Goal: Task Accomplishment & Management: Complete application form

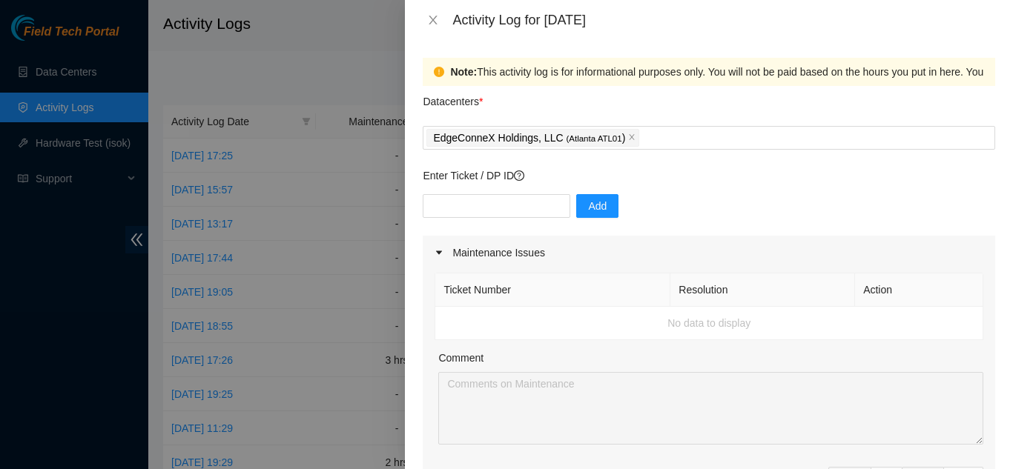
scroll to position [519, 0]
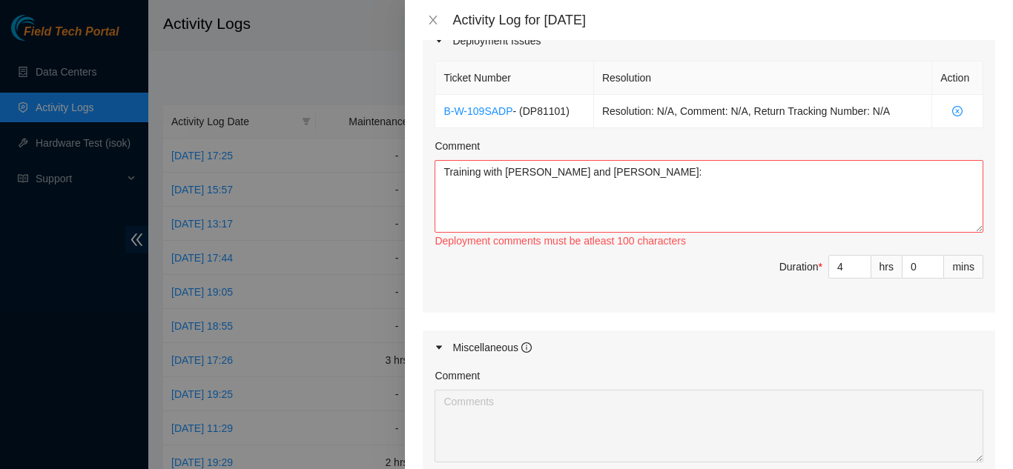
click at [674, 174] on textarea "Training with [PERSON_NAME] and [PERSON_NAME]:" at bounding box center [709, 196] width 549 height 73
click at [670, 201] on textarea "Training with Chris and Elijah:" at bounding box center [709, 196] width 549 height 73
drag, startPoint x: 677, startPoint y: 194, endPoint x: 709, endPoint y: 211, distance: 36.5
click at [677, 194] on textarea "Training with Chris and Elijah: Gave the guys instruction on how to do this typ…" at bounding box center [709, 196] width 549 height 73
click at [750, 193] on textarea "Training with Chris and Elijah: Gave the guys instruction on how to do this typ…" at bounding box center [709, 196] width 549 height 73
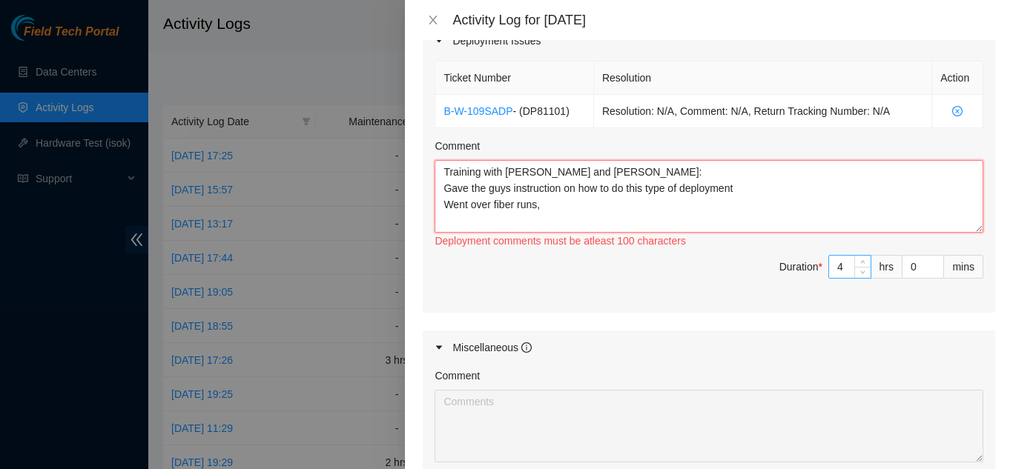
type textarea "Training with Chris and Elijah: Gave the guys instruction on how to do this typ…"
click at [837, 270] on input "4" at bounding box center [850, 267] width 42 height 22
type input "0"
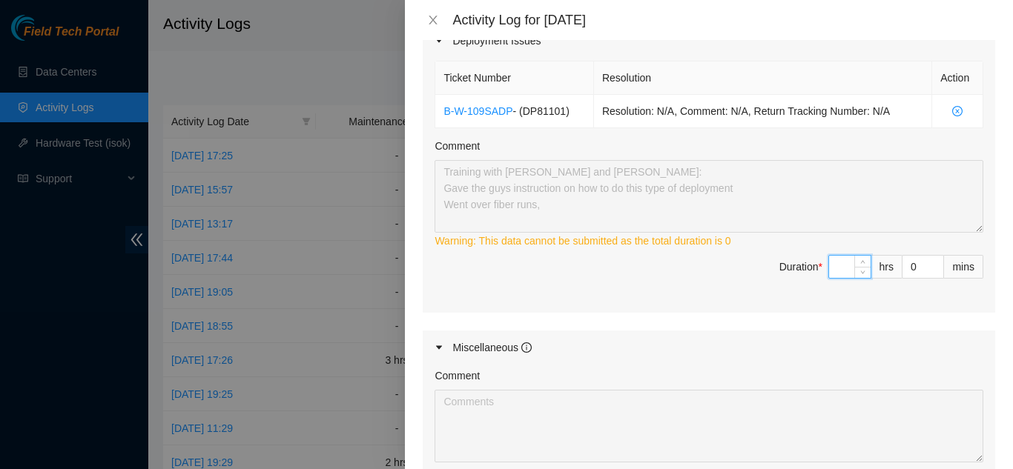
type input "8"
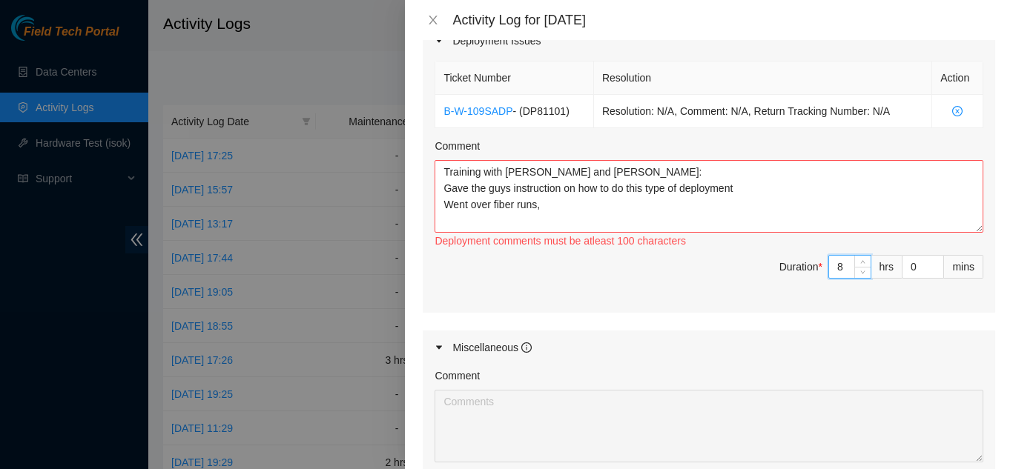
type input "8"
click at [716, 212] on textarea "Training with Chris and Elijah: Gave the guys instruction on how to do this typ…" at bounding box center [709, 196] width 549 height 73
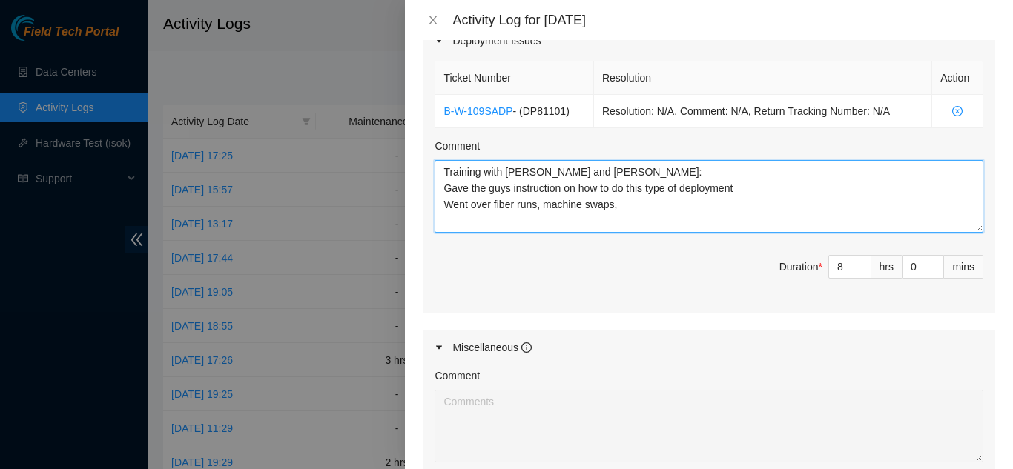
click at [647, 208] on textarea "Training with Chris and Elijah: Gave the guys instruction on how to do this typ…" at bounding box center [709, 196] width 549 height 73
click at [922, 199] on textarea "Training with Chris and Elijah: Gave the guys instruction on how to do this typ…" at bounding box center [709, 196] width 549 height 73
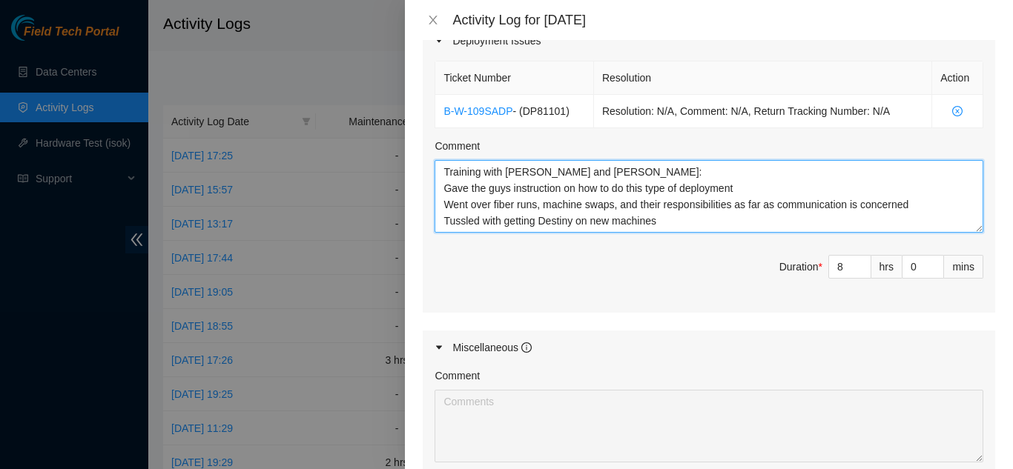
scroll to position [16, 0]
type textarea "Training with Chris and Elijah: Gave the guys instruction on how to do this typ…"
click at [687, 199] on textarea "Training with Chris and Elijah: Gave the guys instruction on how to do this typ…" at bounding box center [709, 196] width 549 height 73
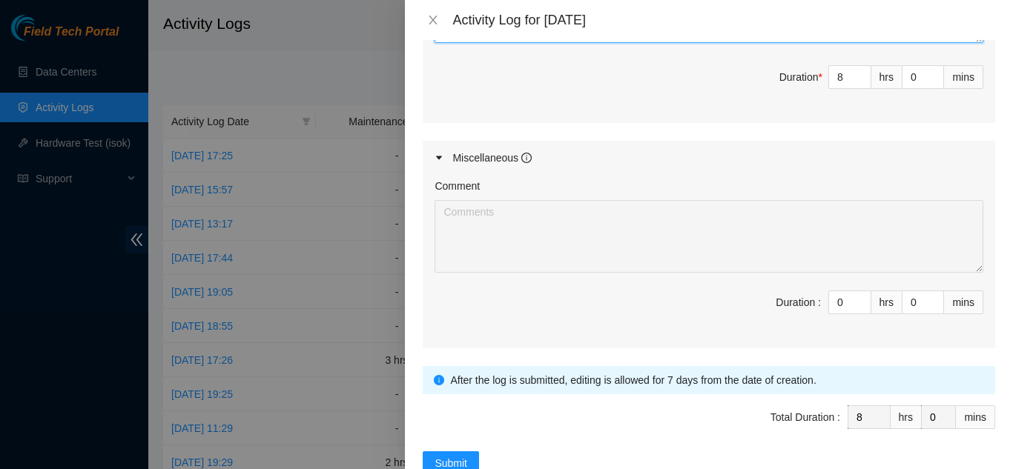
scroll to position [751, 0]
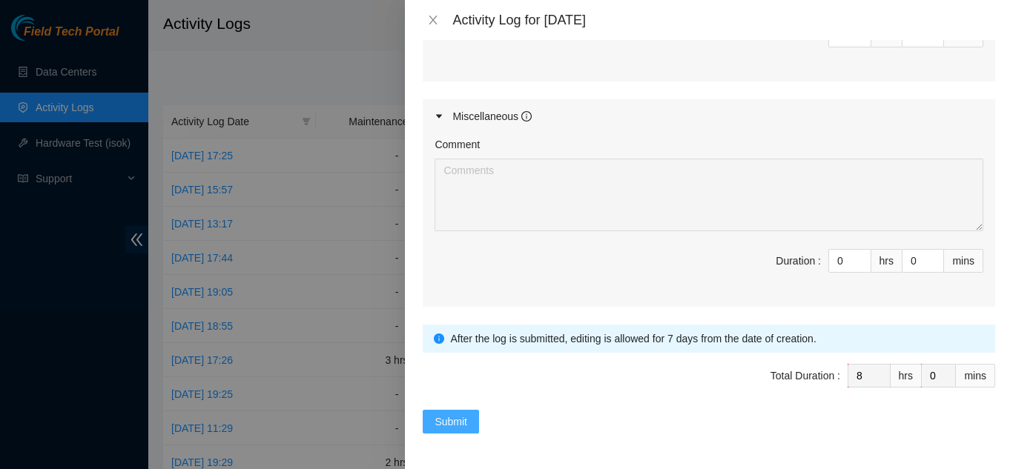
click at [445, 424] on span "Submit" at bounding box center [451, 422] width 33 height 16
click at [460, 422] on span "Submit" at bounding box center [451, 422] width 33 height 16
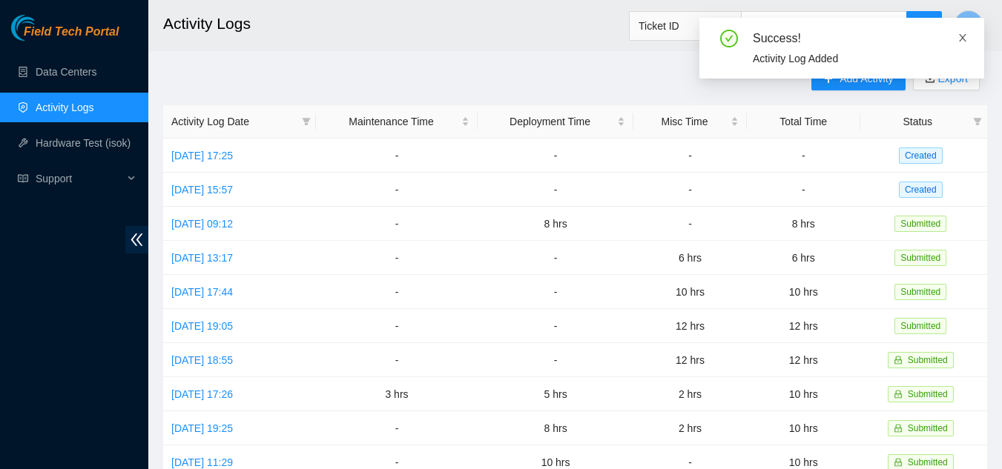
click at [957, 36] on icon "close" at bounding box center [962, 38] width 10 height 10
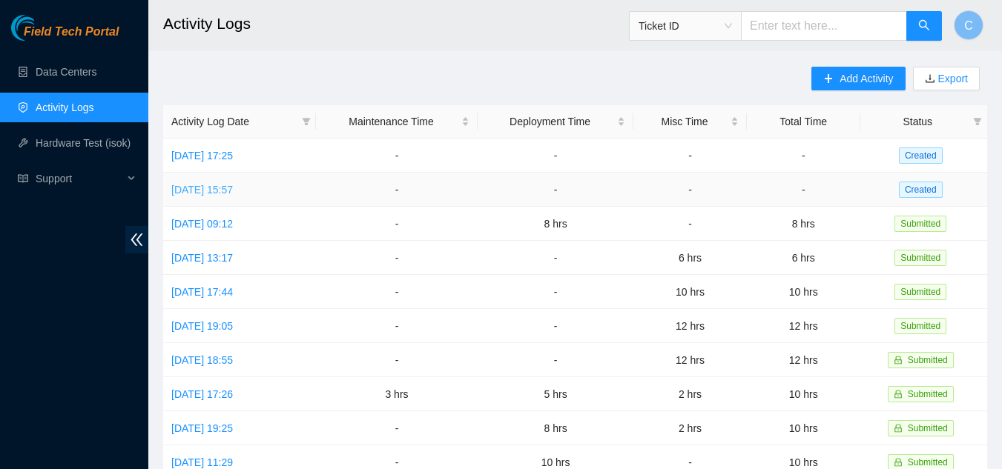
click at [231, 190] on link "Tue, 07 Oct 2025 15:57" at bounding box center [202, 190] width 62 height 12
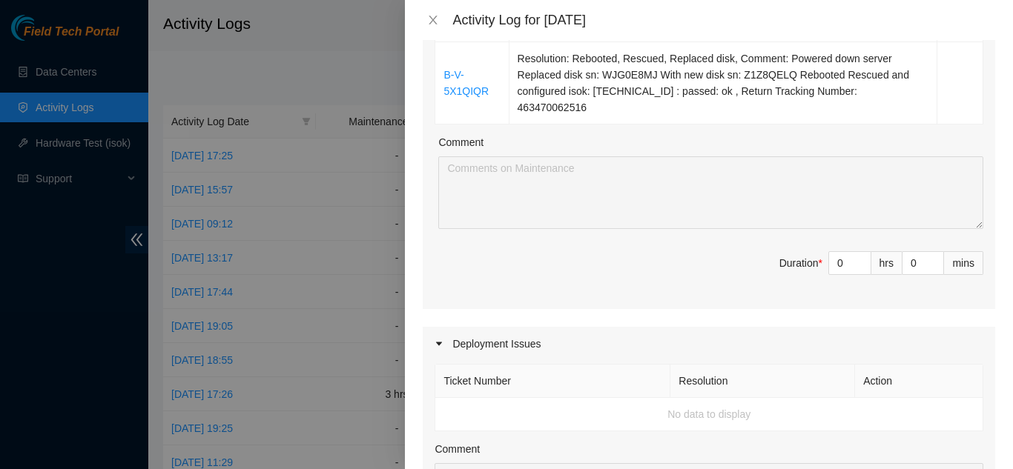
scroll to position [667, 0]
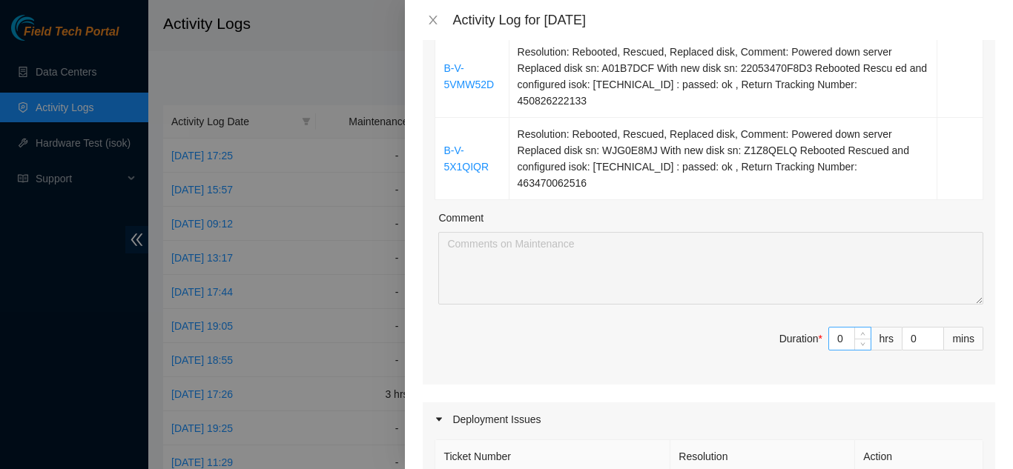
click at [839, 328] on input "0" at bounding box center [850, 339] width 42 height 22
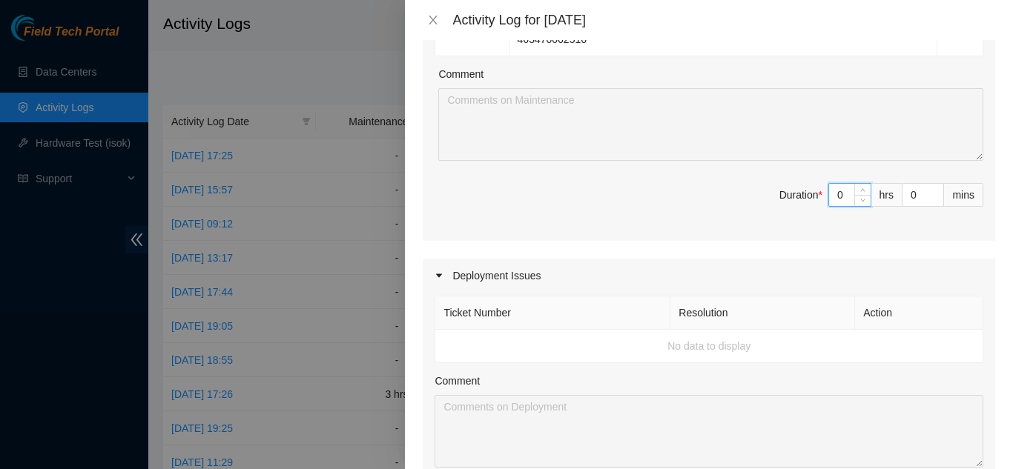
scroll to position [816, 0]
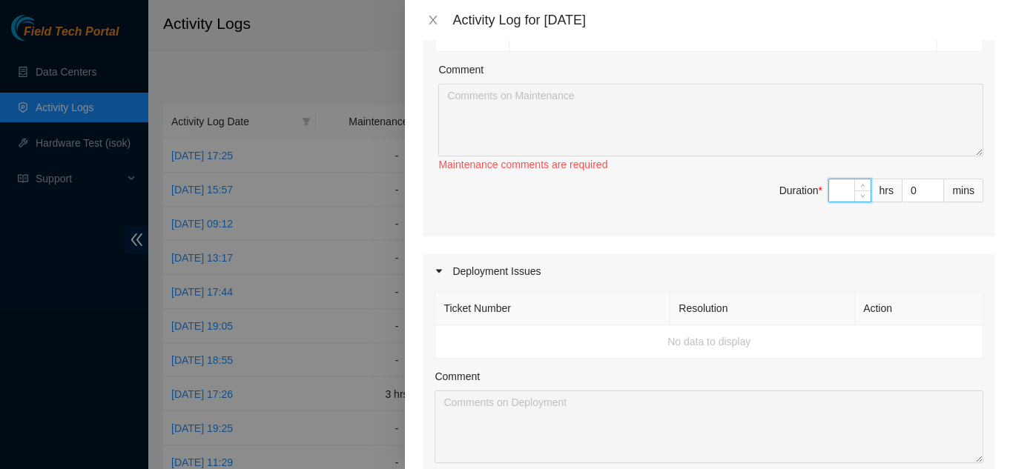
type input "6"
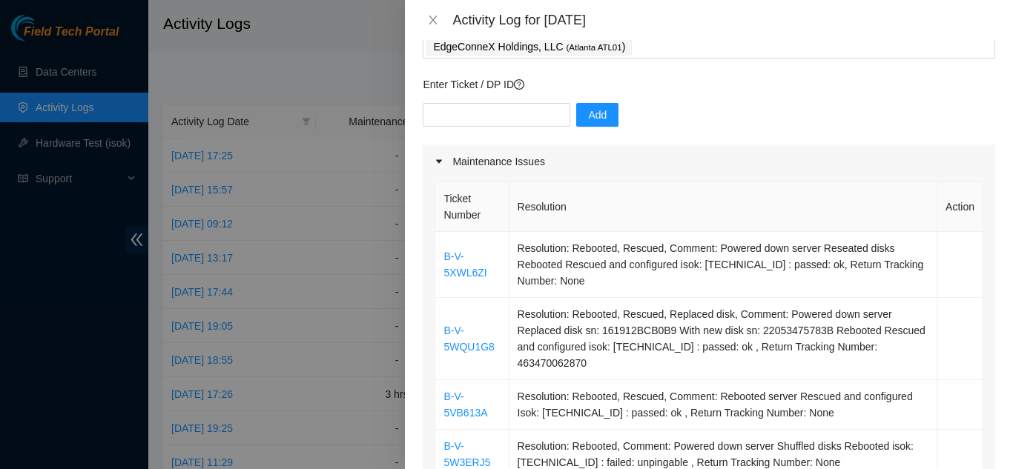
scroll to position [74, 0]
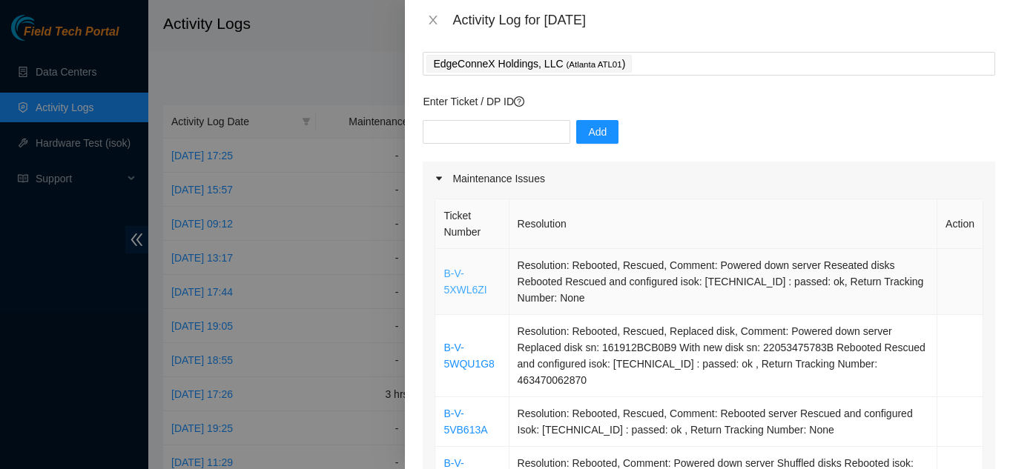
type input "6"
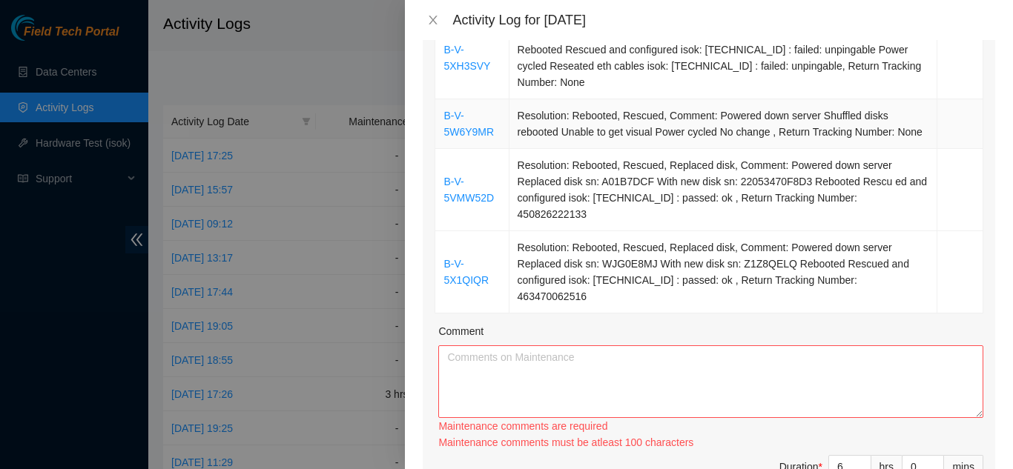
scroll to position [483, 0]
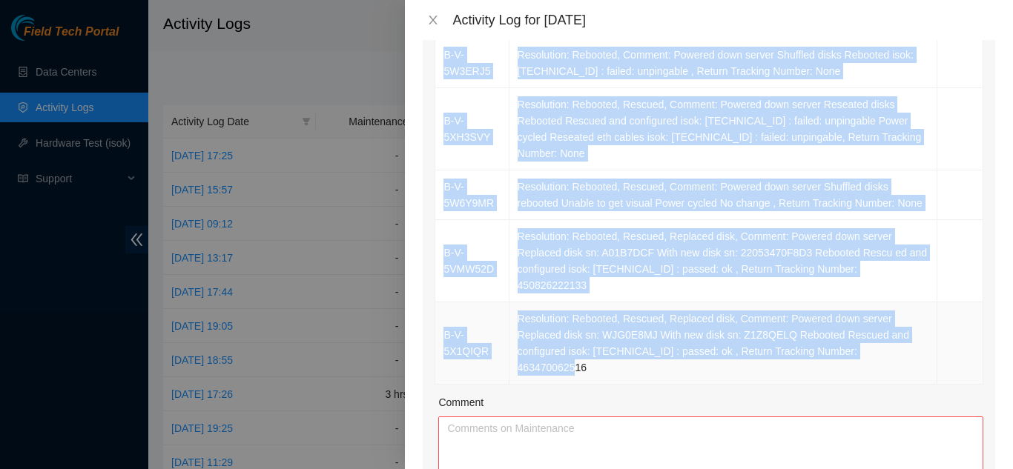
drag, startPoint x: 455, startPoint y: 277, endPoint x: 912, endPoint y: 357, distance: 464.5
click at [912, 357] on tbody "B-V-5XWL6ZI Resolution: Rebooted, Rescued, Comment: Powered down server Reseate…" at bounding box center [709, 113] width 548 height 544
copy tbody "B-V-5XWL6ZI Resolution: Rebooted, Rescued, Comment: Powered down server Reseate…"
click at [672, 449] on textarea "Comment" at bounding box center [710, 453] width 545 height 73
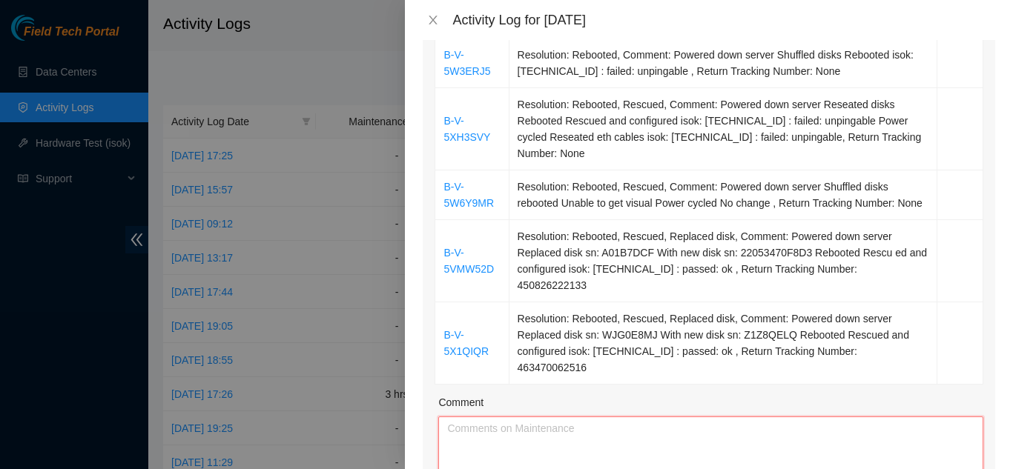
paste textarea "B-V-5XWL6ZI Resolution: Rebooted, Rescued, Comment: Powered down server Reseate…"
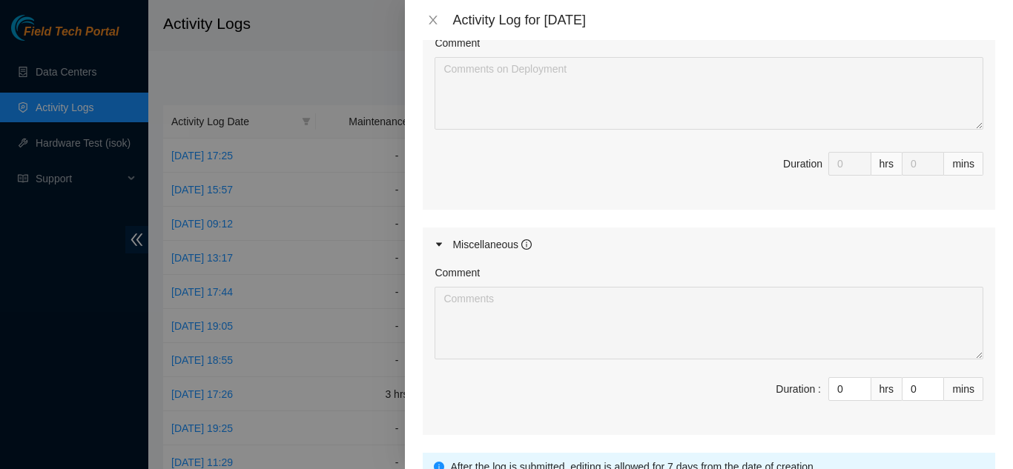
scroll to position [1153, 0]
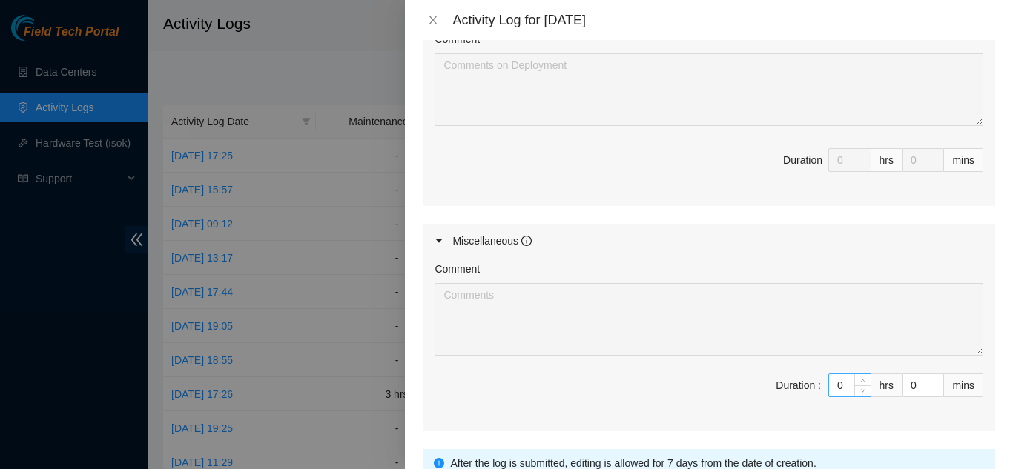
type textarea "B-V-5XWL6ZI Resolution: Rebooted, Rescued, Comment: Powered down server Reseate…"
click at [831, 375] on input "0" at bounding box center [850, 386] width 42 height 22
type input "02"
type input "8"
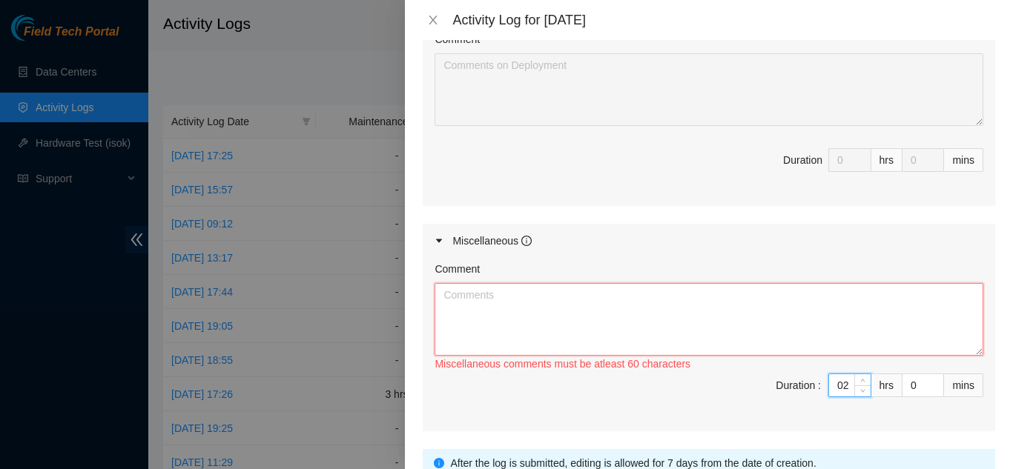
click at [647, 314] on textarea "Comment" at bounding box center [709, 319] width 549 height 73
type input "2"
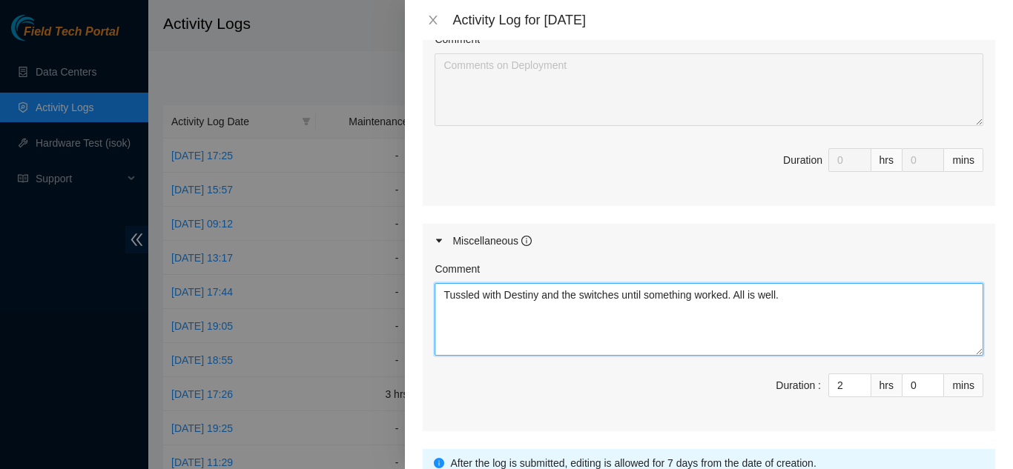
type textarea "Tussled with Destiny and the switches until something worked. All is well."
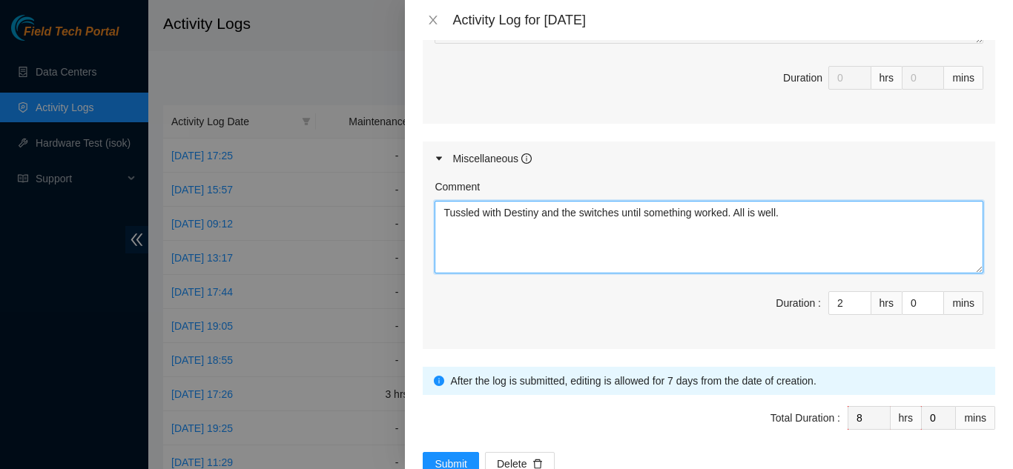
scroll to position [1261, 0]
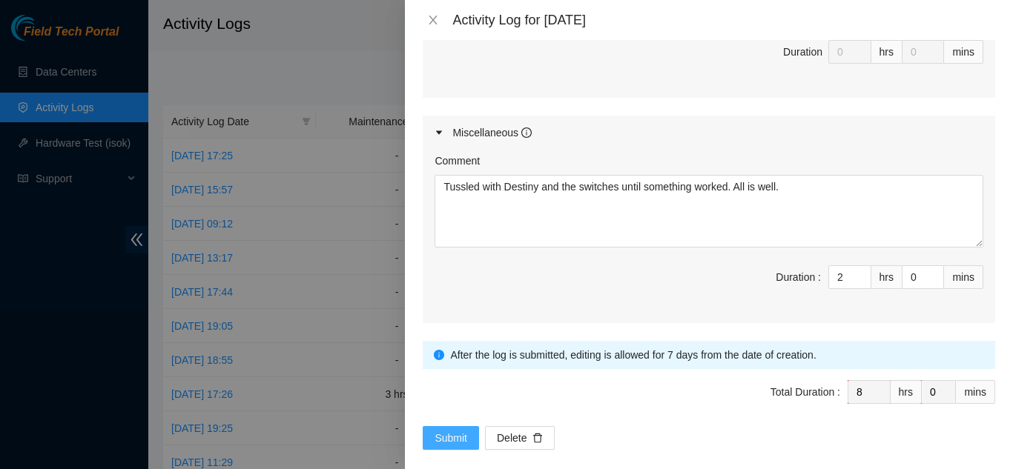
click at [460, 430] on span "Submit" at bounding box center [451, 438] width 33 height 16
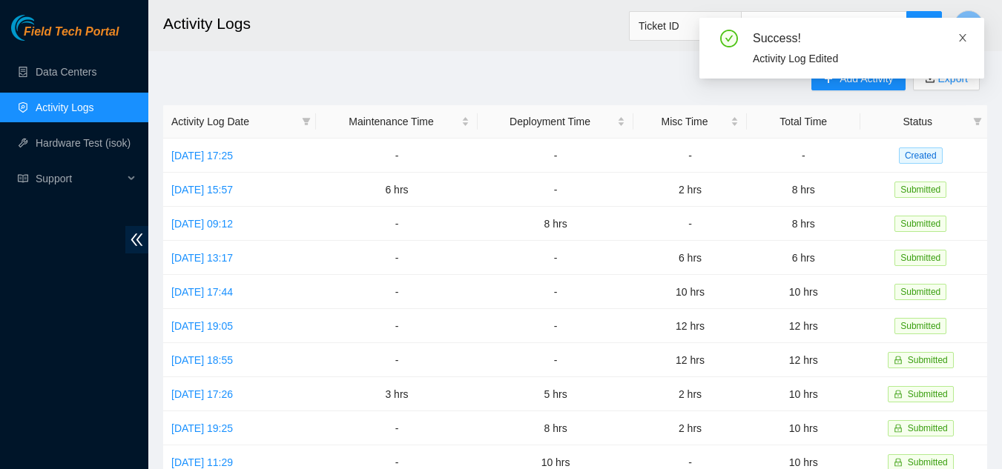
click at [962, 36] on icon "close" at bounding box center [962, 38] width 10 height 10
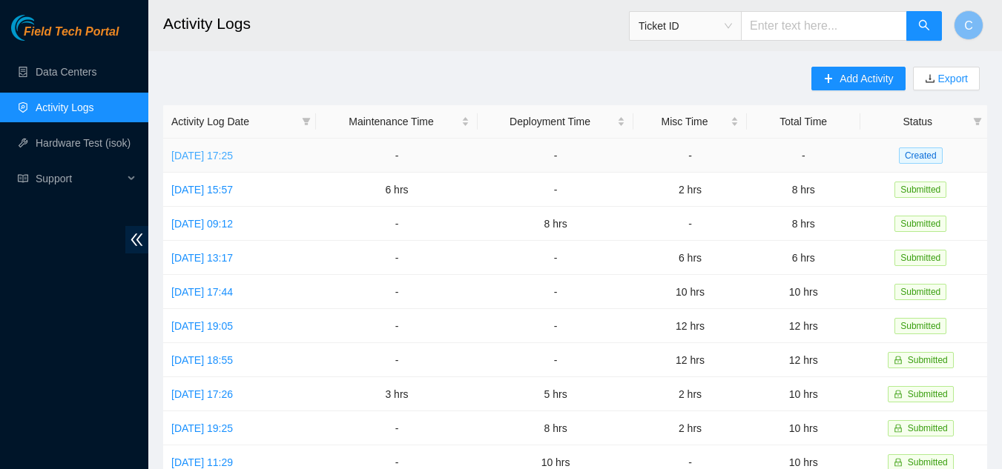
click at [233, 152] on link "Wed, 08 Oct 2025 17:25" at bounding box center [202, 156] width 62 height 12
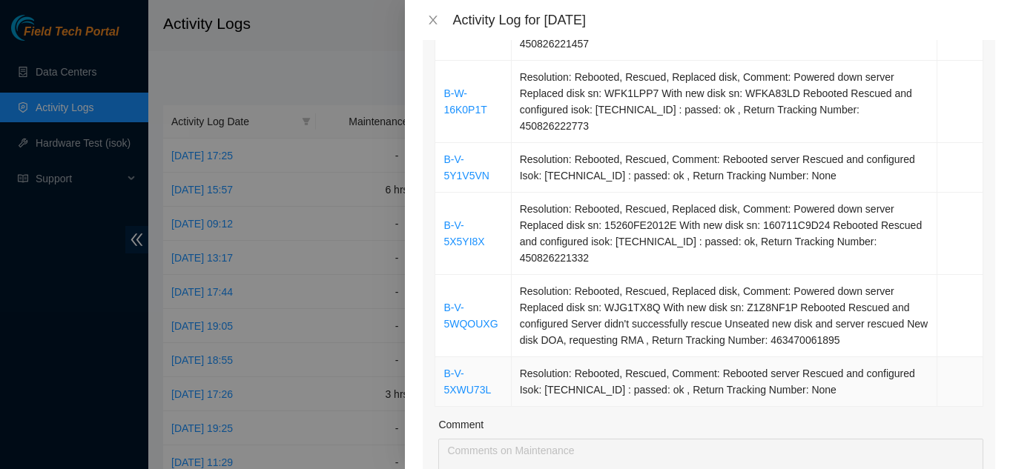
scroll to position [599, 0]
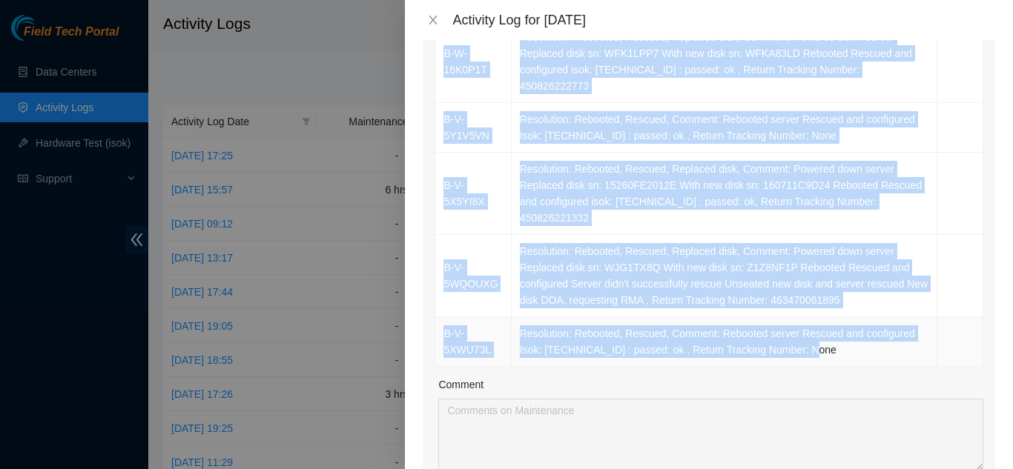
drag, startPoint x: 437, startPoint y: 185, endPoint x: 845, endPoint y: 273, distance: 417.3
click at [845, 273] on tbody "B-V-5Y0LWTB Resolution: Rebooted, Comment: Powered down server Reseated disks R…" at bounding box center [709, 45] width 548 height 643
copy tbody "B-V-5Y0LWTB Resolution: Rebooted, Comment: Powered down server Reseated disks R…"
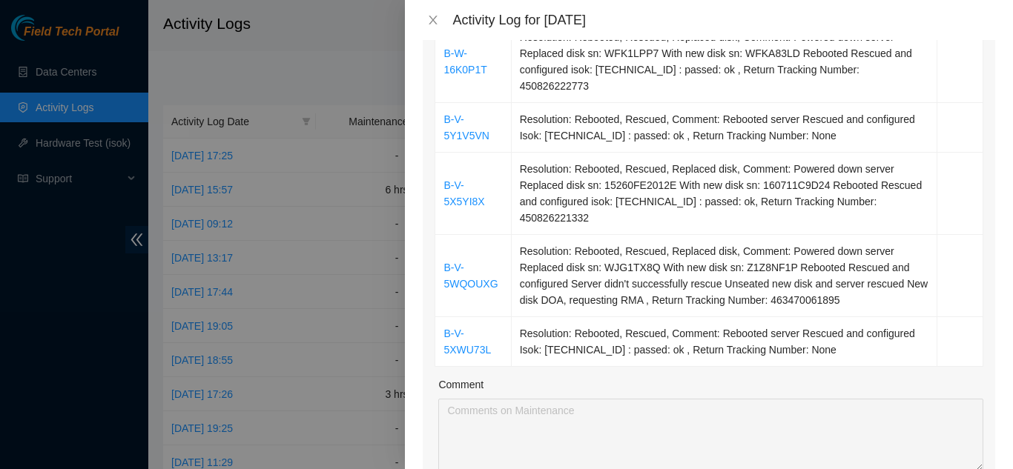
type input "10"
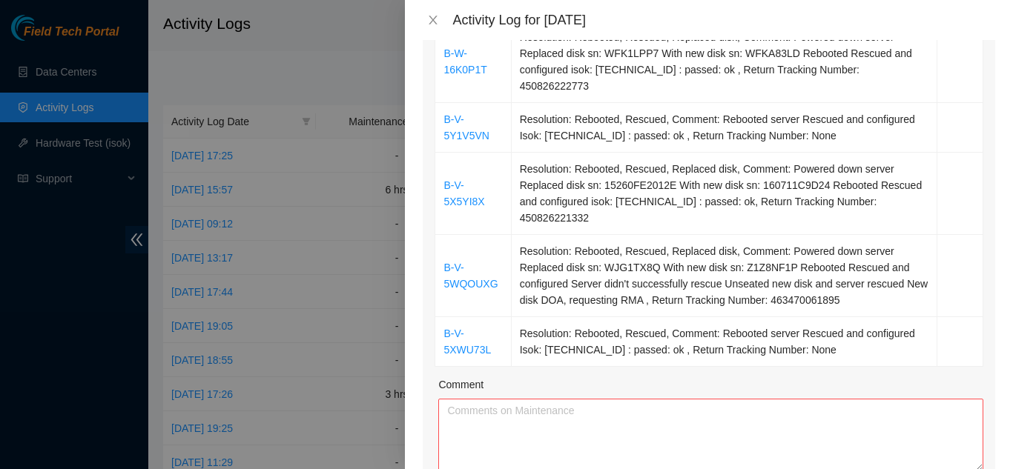
type input "10"
click at [675, 399] on textarea "Comment" at bounding box center [710, 435] width 545 height 73
paste textarea "B-V-5Y0LWTB Resolution: Rebooted, Comment: Powered down server Reseated disks R…"
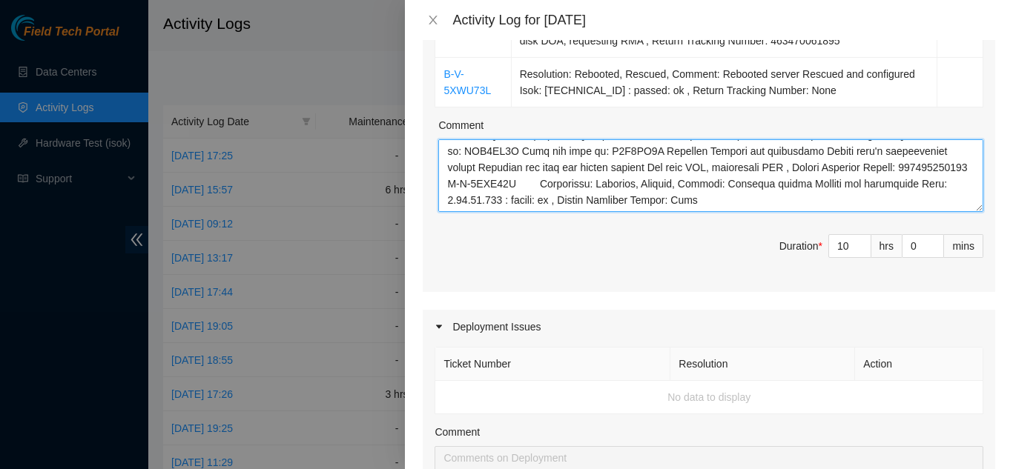
scroll to position [822, 0]
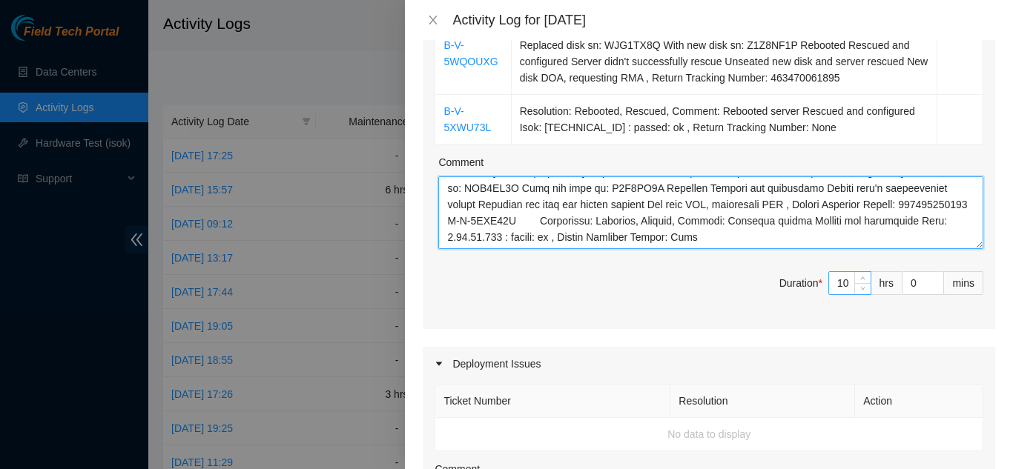
type textarea "B-V-5Y0LWTB Resolution: Rebooted, Comment: Powered down server Reseated disks R…"
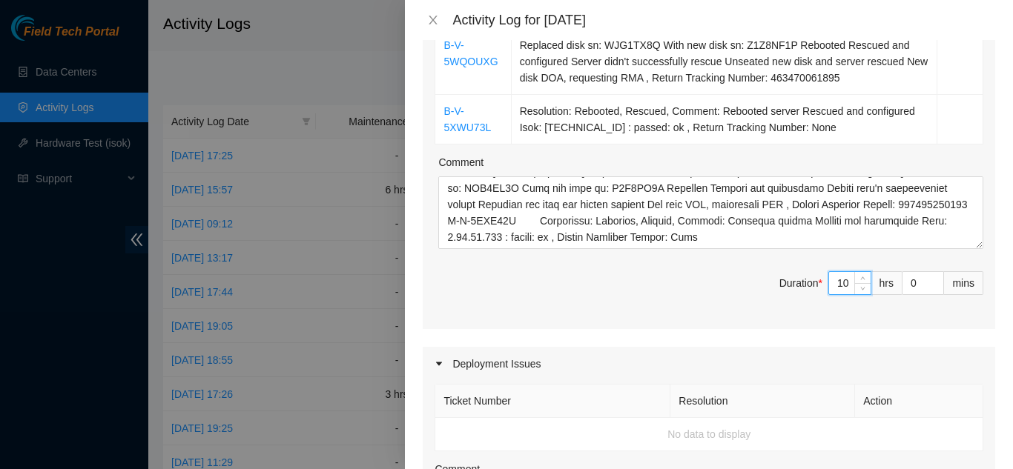
drag, startPoint x: 837, startPoint y: 203, endPoint x: 827, endPoint y: 204, distance: 10.4
click at [829, 272] on input "10" at bounding box center [850, 283] width 42 height 22
type input "7"
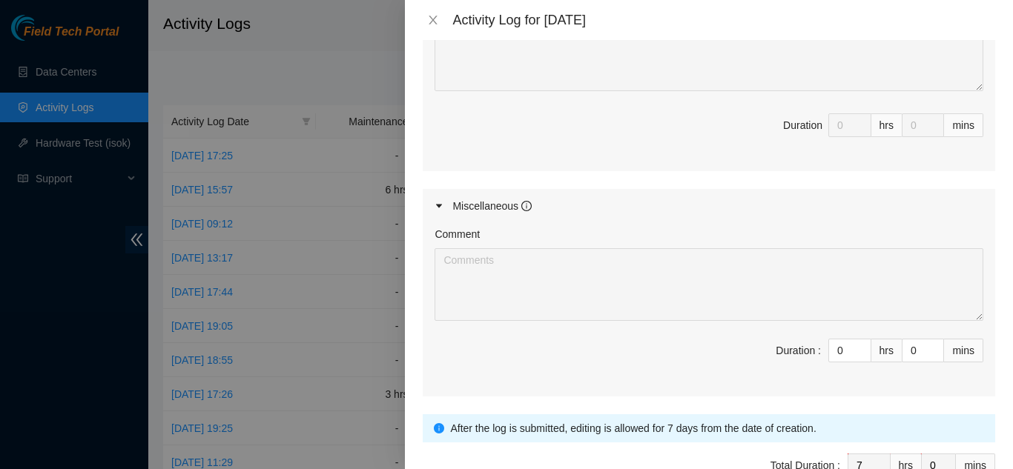
scroll to position [1295, 0]
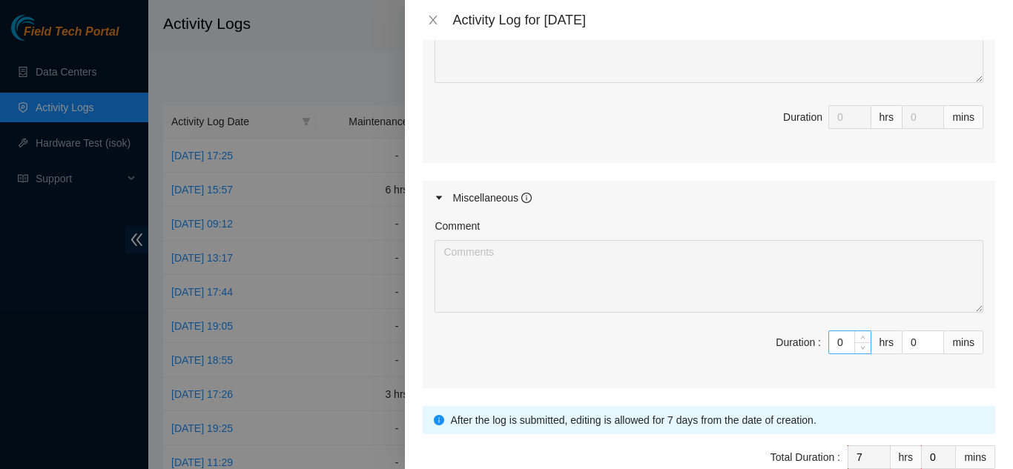
type input "7"
click at [834, 331] on input "0" at bounding box center [850, 342] width 42 height 22
type input "03"
type input "10"
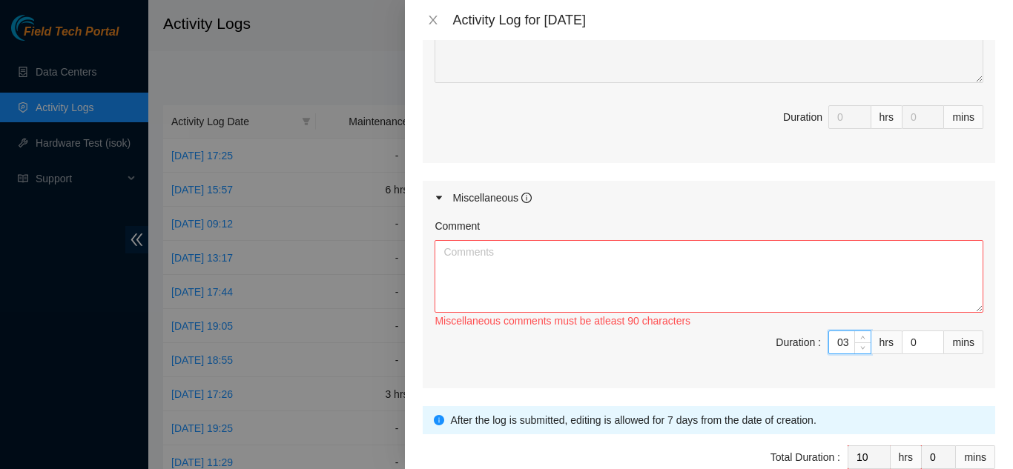
type input "3"
click at [501, 240] on textarea "Comment" at bounding box center [709, 276] width 549 height 73
type textarea "Brought up packages from shipping"
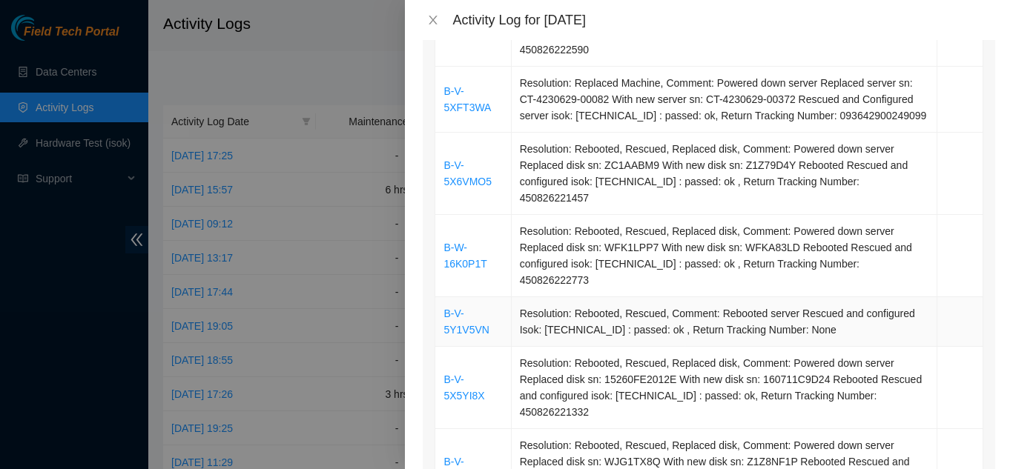
scroll to position [34, 0]
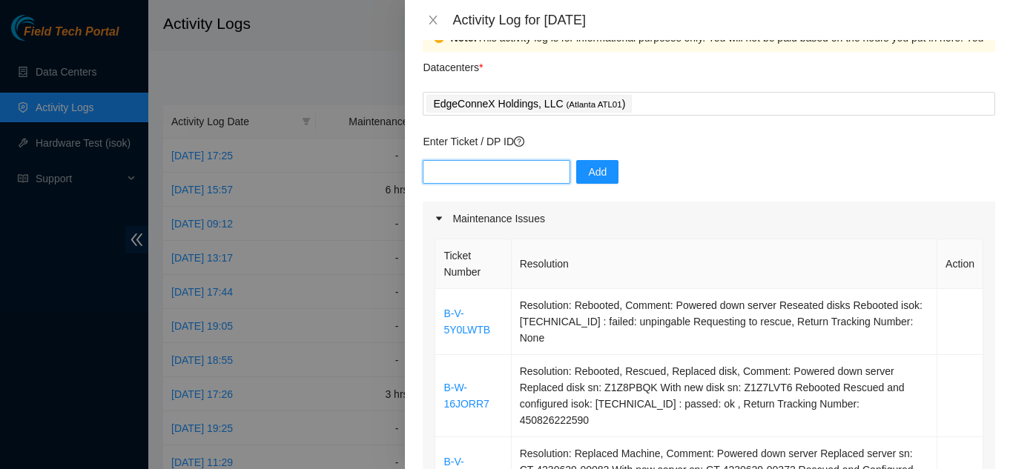
click at [463, 174] on input "text" at bounding box center [497, 172] width 148 height 24
type input "DP81101"
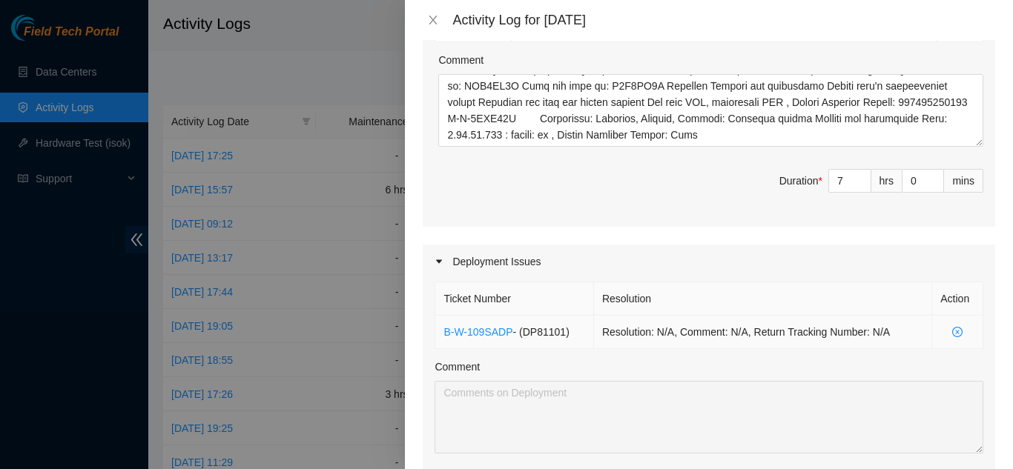
scroll to position [850, 0]
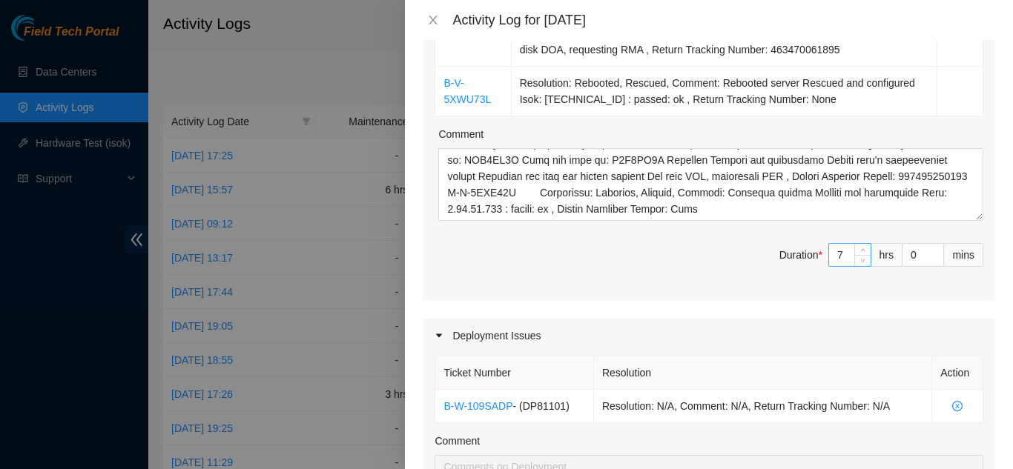
click at [830, 244] on input "7" at bounding box center [850, 255] width 42 height 22
type input "3"
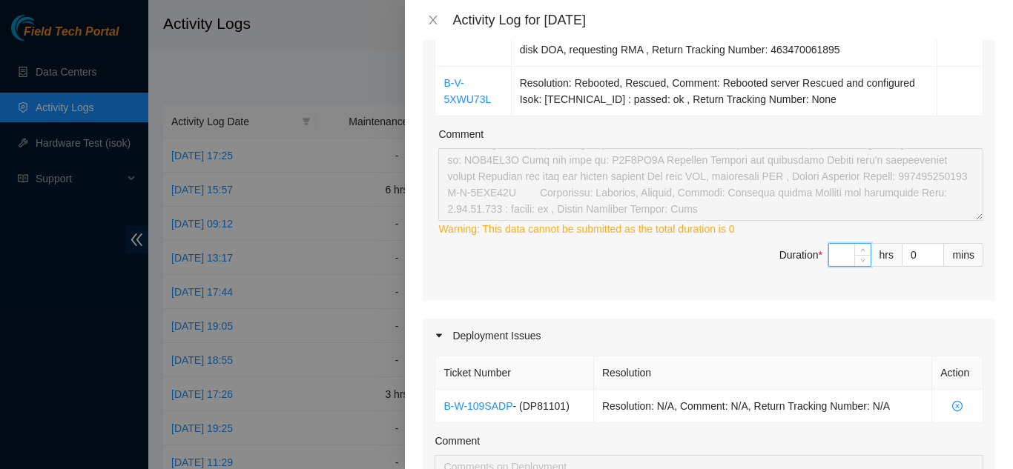
type input "6"
type input "9"
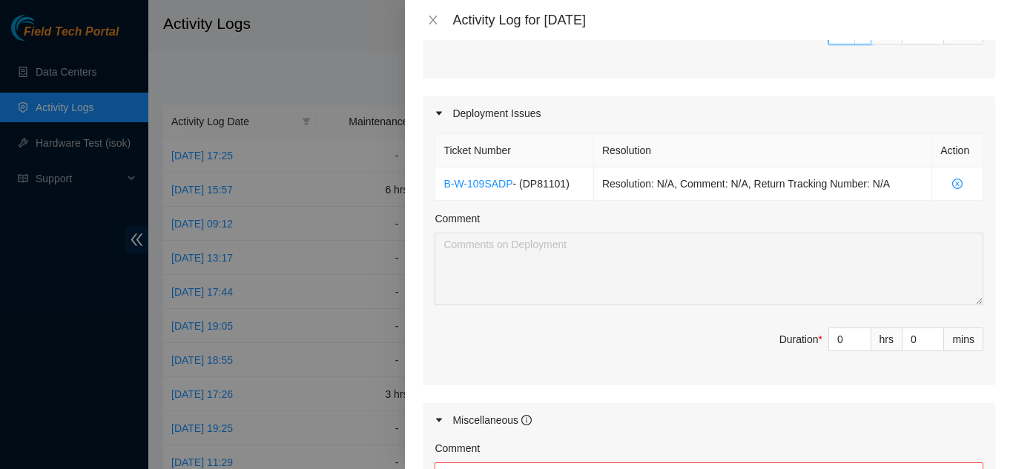
scroll to position [1221, 0]
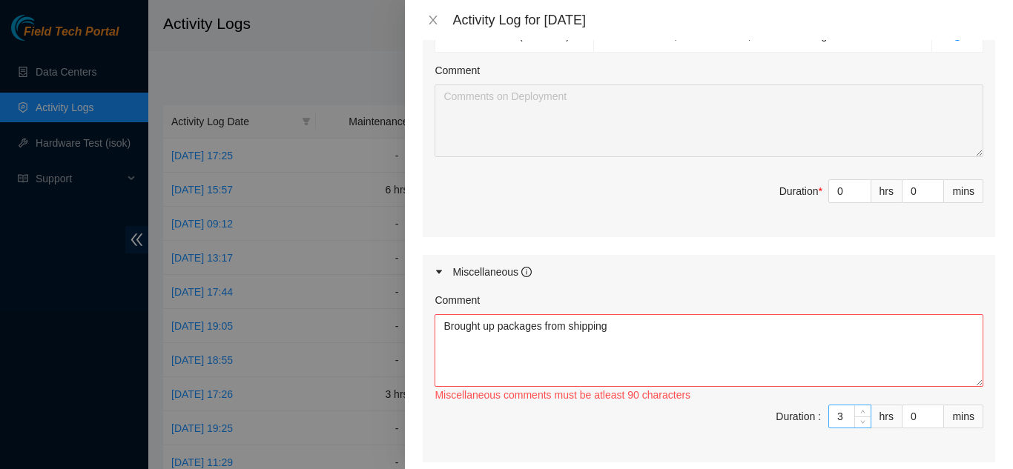
type input "6"
drag, startPoint x: 831, startPoint y: 337, endPoint x: 822, endPoint y: 339, distance: 9.2
click at [829, 406] on input "3" at bounding box center [850, 417] width 42 height 22
type input "2"
type input "8"
